Goal: Check status: Check status

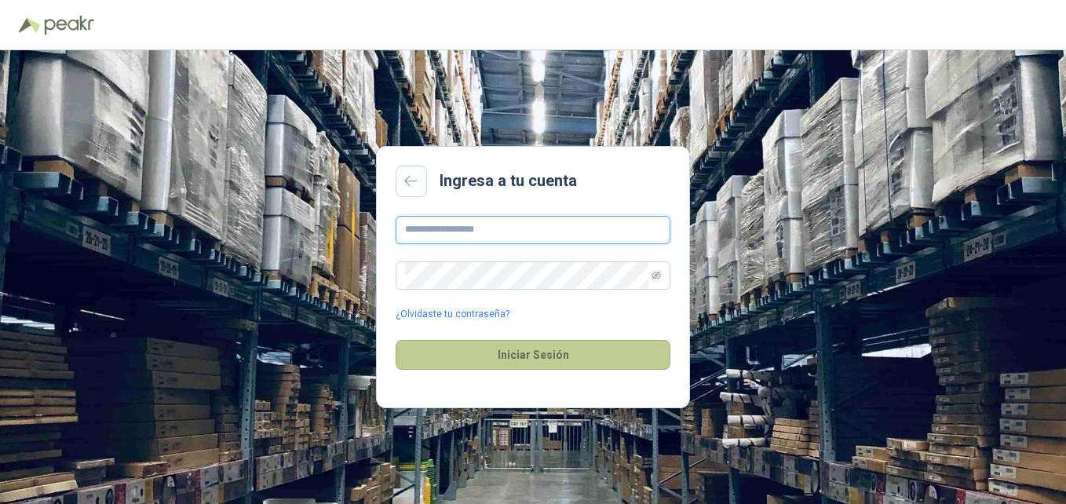
type input "**********"
click at [543, 364] on button "Iniciar Sesión" at bounding box center [533, 355] width 275 height 30
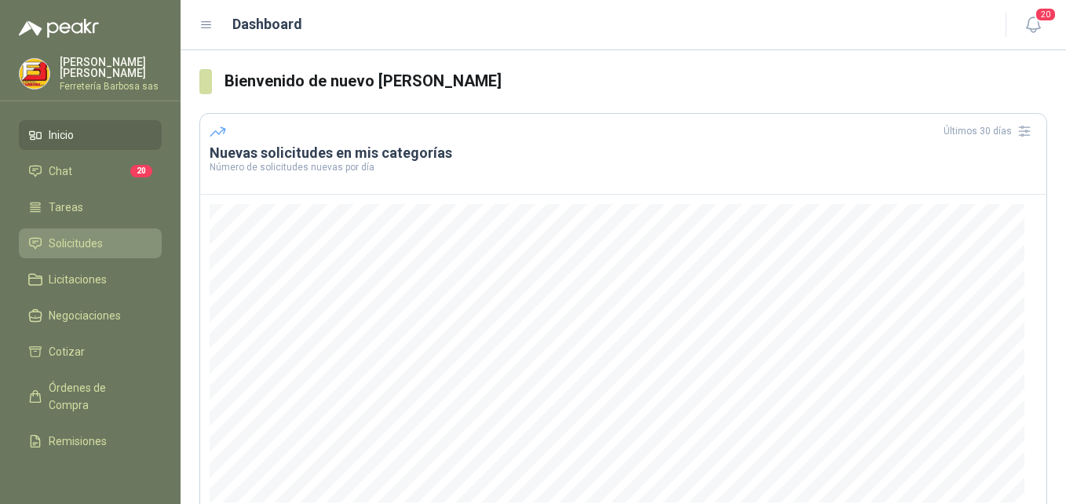
click at [99, 235] on span "Solicitudes" at bounding box center [76, 243] width 54 height 17
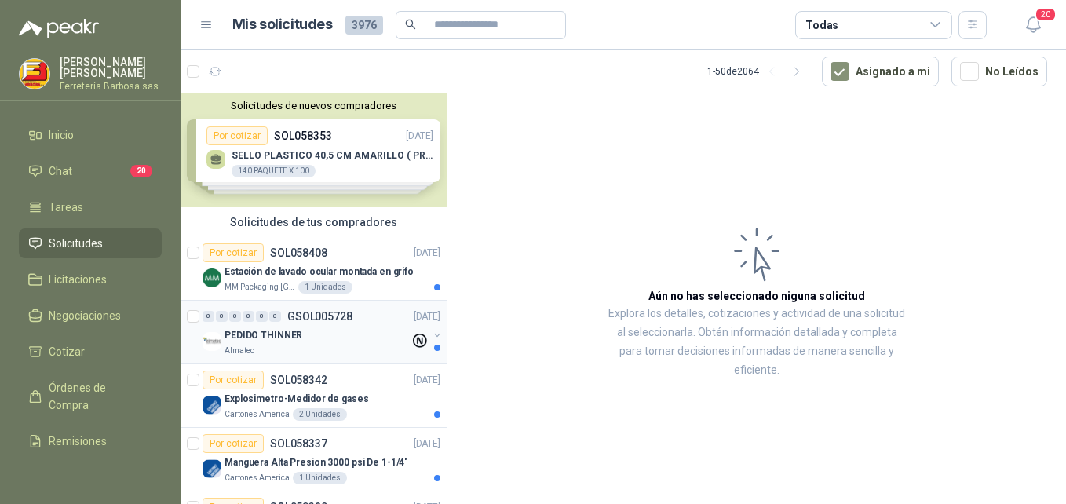
scroll to position [79, 0]
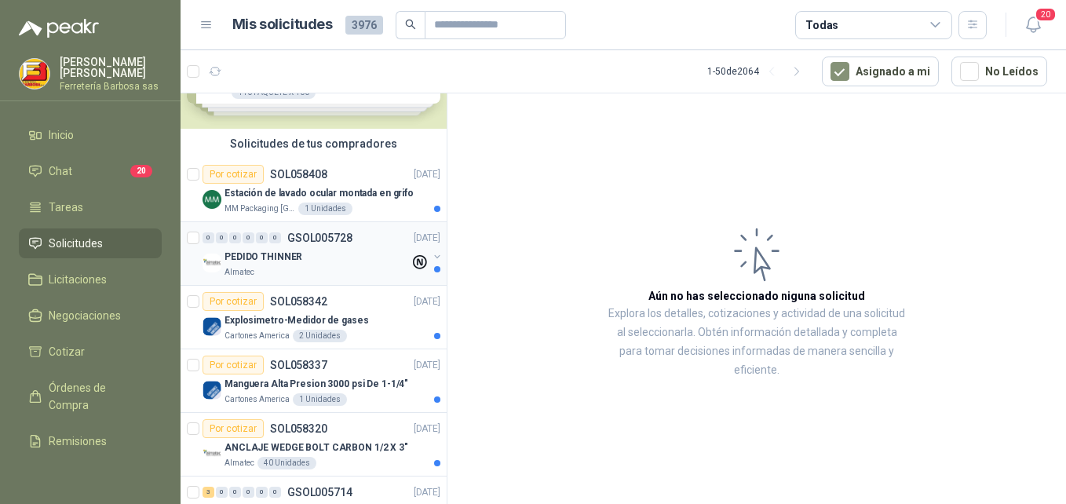
click at [287, 261] on p "PEDIDO THINNER" at bounding box center [264, 257] width 78 height 15
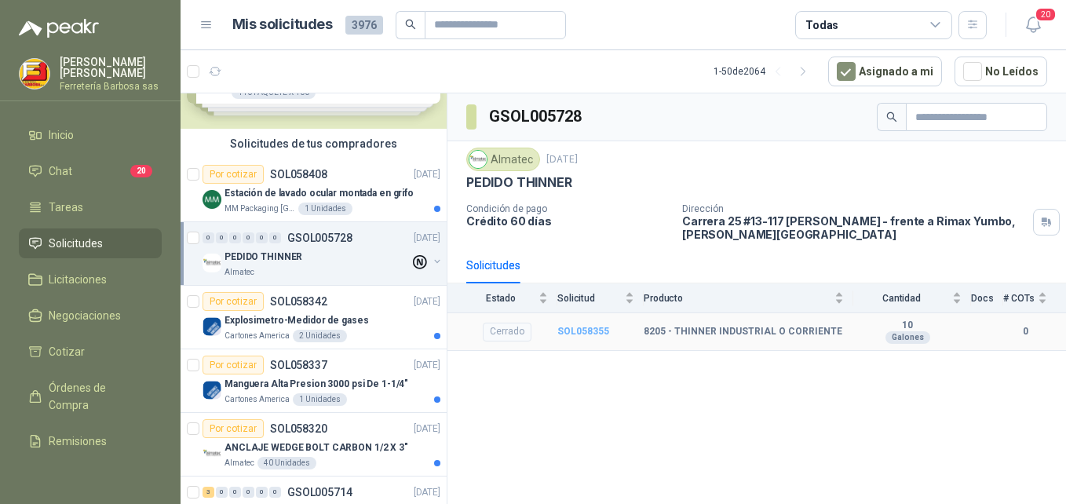
click at [579, 332] on b "SOL058355" at bounding box center [584, 331] width 52 height 11
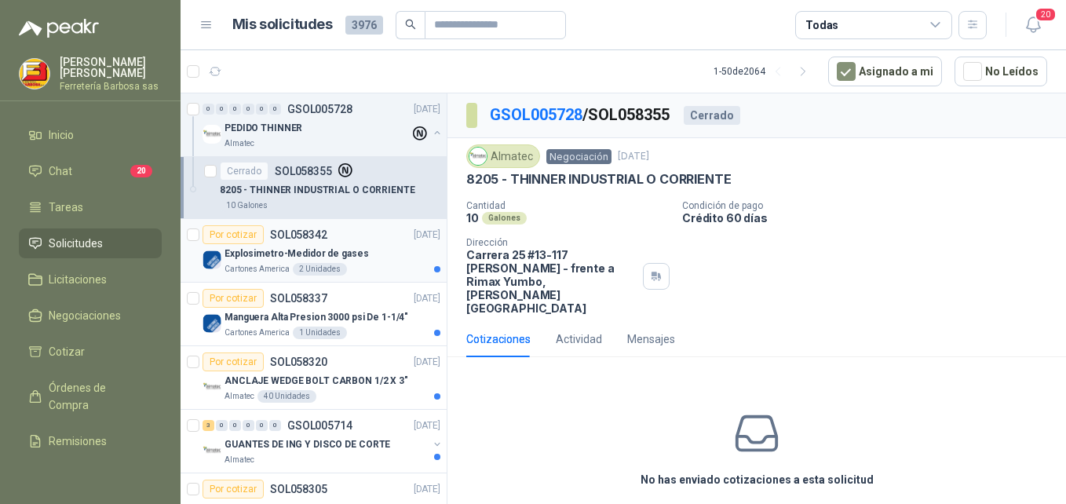
scroll to position [236, 0]
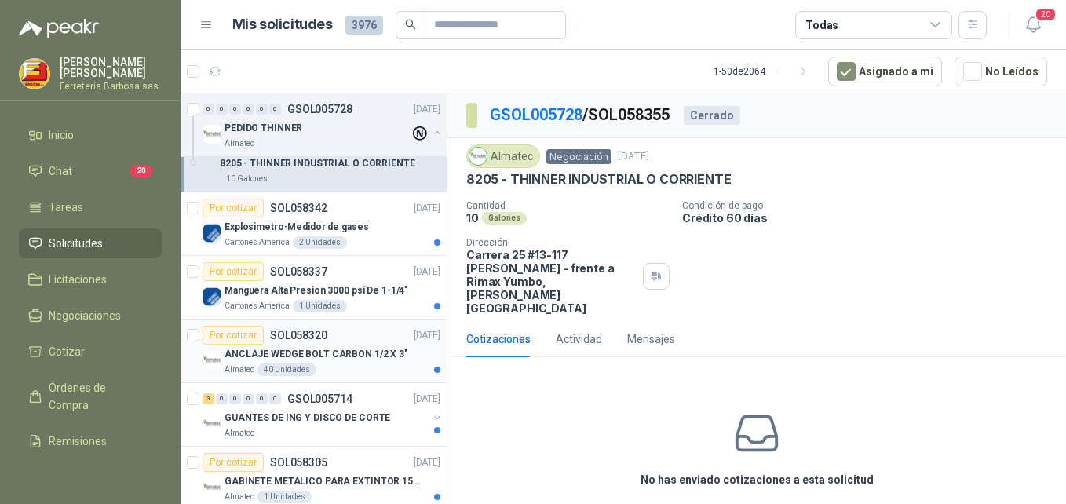
click at [291, 368] on div "40 Unidades" at bounding box center [287, 370] width 59 height 13
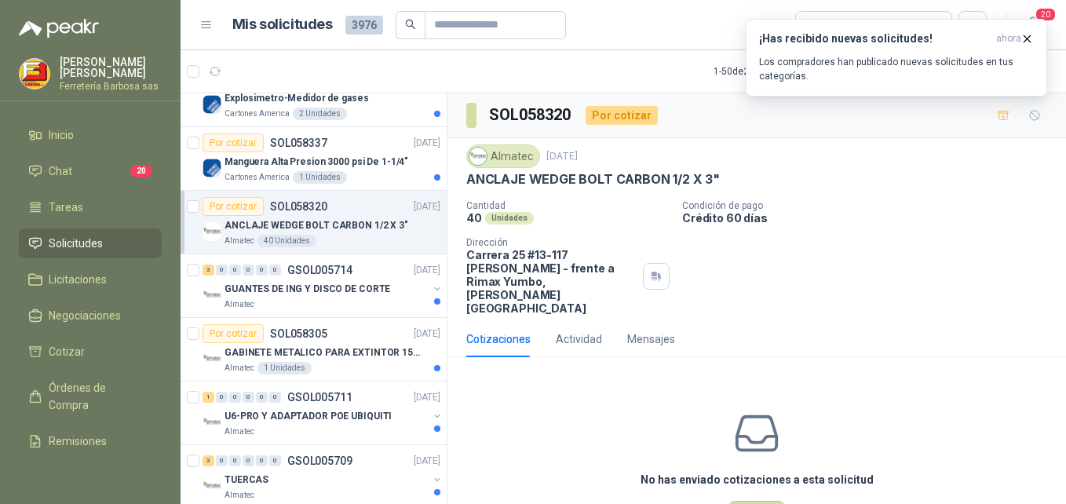
scroll to position [393, 0]
